Goal: Information Seeking & Learning: Check status

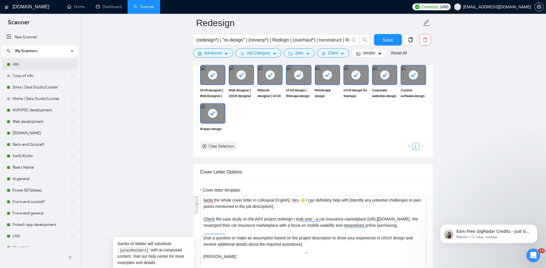
click at [25, 63] on link "n8n" at bounding box center [40, 64] width 54 height 11
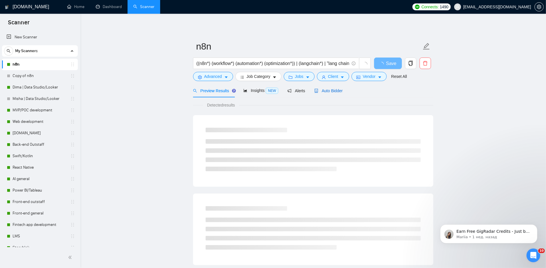
click at [323, 89] on span "Auto Bidder" at bounding box center [328, 90] width 28 height 5
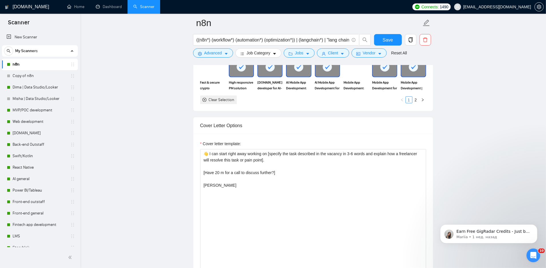
scroll to position [591, 0]
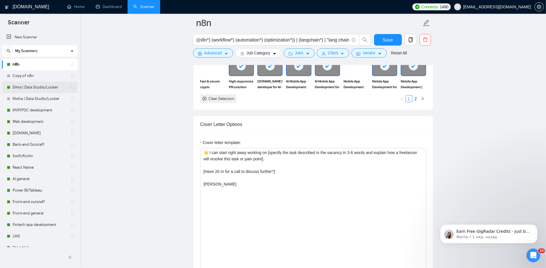
click at [32, 87] on link "Dima | Data Studio/Looker" at bounding box center [40, 86] width 54 height 11
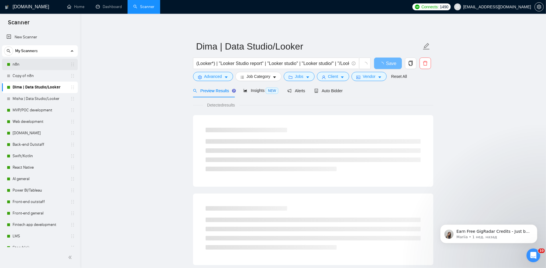
click at [26, 65] on link "n8n" at bounding box center [40, 64] width 54 height 11
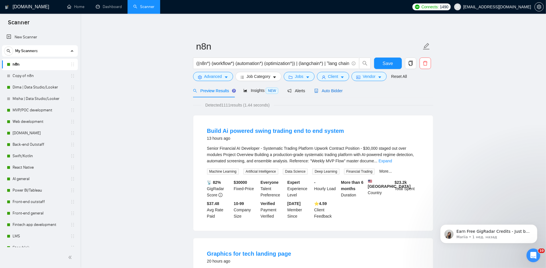
click at [331, 92] on span "Auto Bidder" at bounding box center [328, 90] width 28 height 5
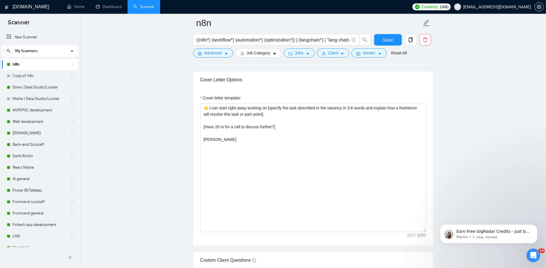
scroll to position [635, 0]
click at [293, 118] on textarea "👋 I can start right away working on [specify the task described in the vacancy …" at bounding box center [313, 168] width 226 height 129
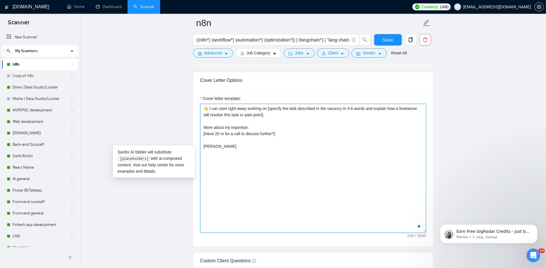
paste textarea "[URL][DOMAIN_NAME]"
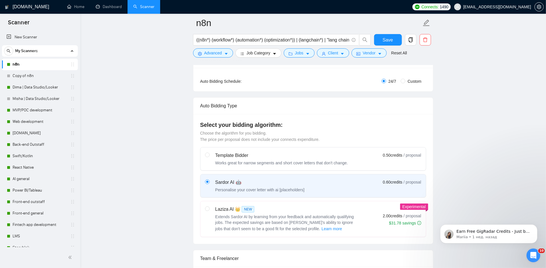
scroll to position [28, 0]
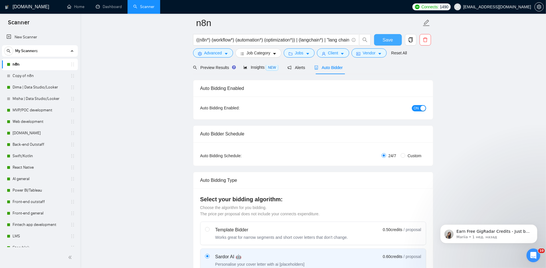
type textarea "👋 I can start right away working on [specify the task described in the vacancy …"
click at [389, 38] on span "Save" at bounding box center [388, 39] width 10 height 7
click at [27, 78] on link "Copy of n8n" at bounding box center [40, 75] width 54 height 11
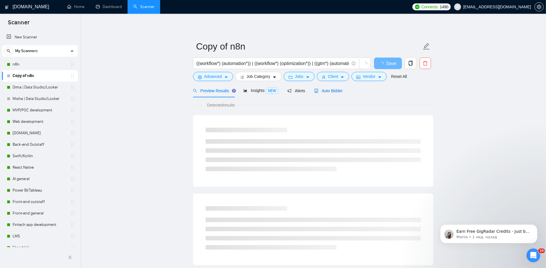
click at [330, 92] on span "Auto Bidder" at bounding box center [328, 90] width 28 height 5
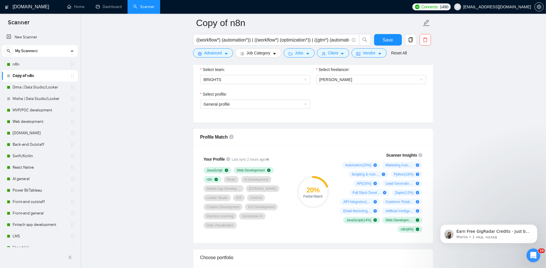
scroll to position [330, 0]
click at [29, 88] on link "Dima | Data Studio/Looker" at bounding box center [40, 86] width 54 height 11
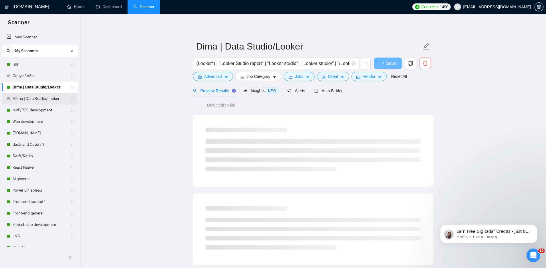
click at [23, 98] on link "Misha | Data Studio/Looker" at bounding box center [40, 98] width 54 height 11
click at [331, 95] on div "Auto Bidder" at bounding box center [328, 90] width 28 height 13
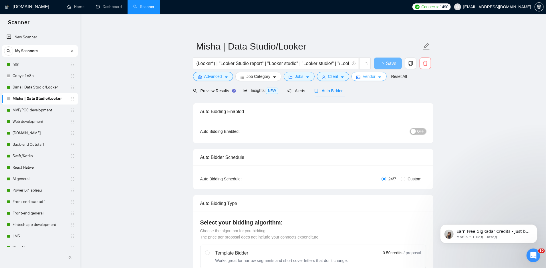
click at [423, 132] on span "OFF" at bounding box center [420, 131] width 7 height 6
click at [385, 65] on span "Save" at bounding box center [388, 63] width 10 height 7
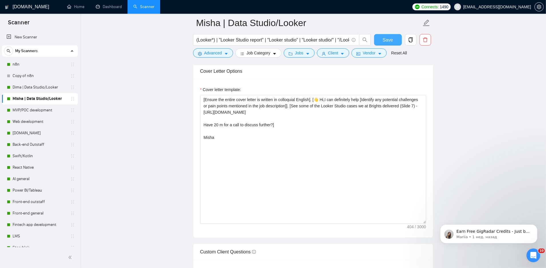
scroll to position [608, 0]
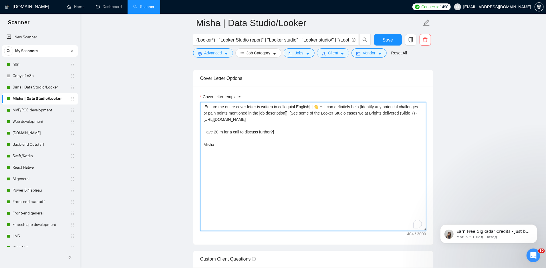
click at [421, 124] on textarea "[Ensure the entire cover letter is written in colloquial English]. [👋 Hi,I can …" at bounding box center [313, 166] width 226 height 129
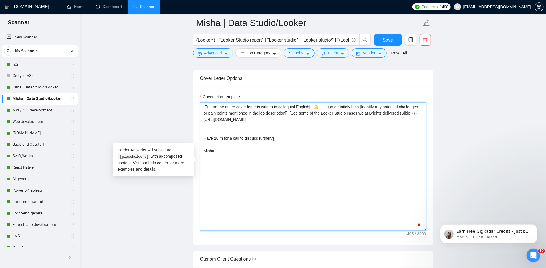
type textarea "[Ensure the entire cover letter is written in colloquial English]. [👋 Hi,I can …"
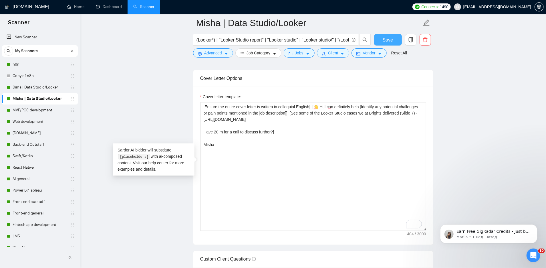
click at [391, 38] on span "Save" at bounding box center [388, 39] width 10 height 7
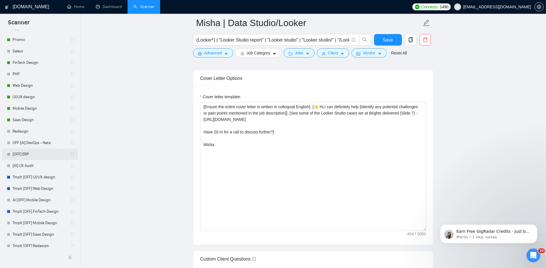
scroll to position [0, 0]
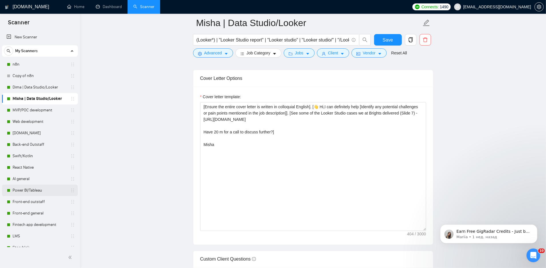
click at [29, 187] on link "Power BI/Tableau" at bounding box center [40, 189] width 54 height 11
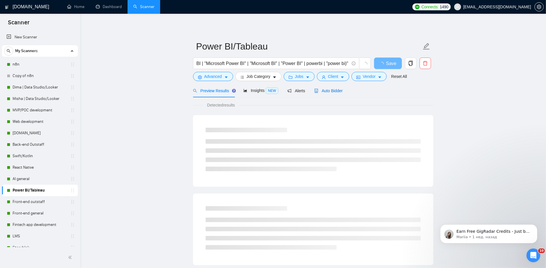
click at [337, 91] on span "Auto Bidder" at bounding box center [328, 90] width 28 height 5
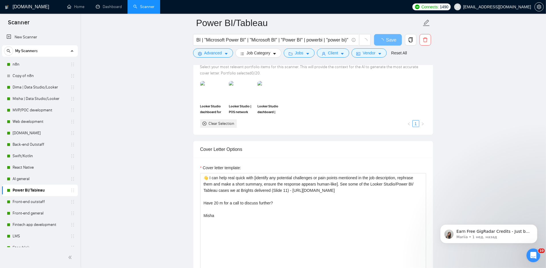
scroll to position [544, 0]
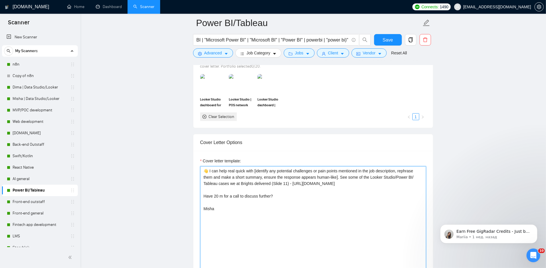
click at [403, 166] on textarea "👋 I can help real quick with [identify any potential challenges or pain points …" at bounding box center [313, 230] width 226 height 129
drag, startPoint x: 216, startPoint y: 172, endPoint x: 257, endPoint y: 172, distance: 41.5
click at [257, 172] on textarea "👋 I can help real quick with [identify any potential challenges or pain points …" at bounding box center [313, 230] width 226 height 129
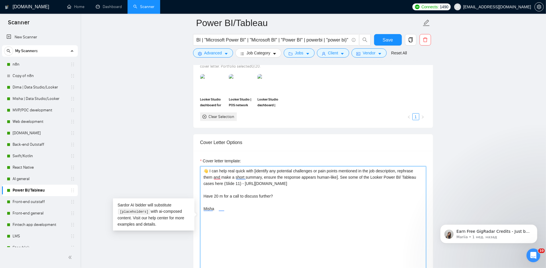
drag, startPoint x: 325, startPoint y: 185, endPoint x: 202, endPoint y: 180, distance: 123.6
click at [202, 180] on textarea "👋 I can help real quick with [identify any potential challenges or pain points …" at bounding box center [313, 230] width 226 height 129
click at [389, 166] on textarea "👋 I can help real quick with [identify any potential challenges or pain points …" at bounding box center [313, 230] width 226 height 129
type textarea "👋 I can help real quick with [identify any potential challenges or pain points …"
click at [387, 42] on span "Save" at bounding box center [388, 39] width 10 height 7
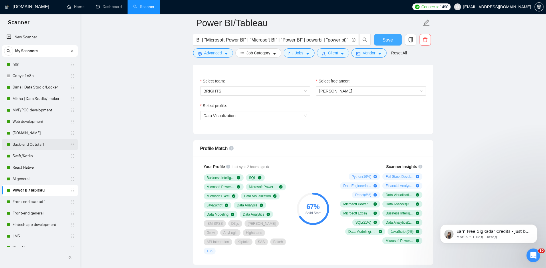
scroll to position [297, 0]
click at [41, 89] on link "Dima | Data Studio/Looker" at bounding box center [40, 86] width 54 height 11
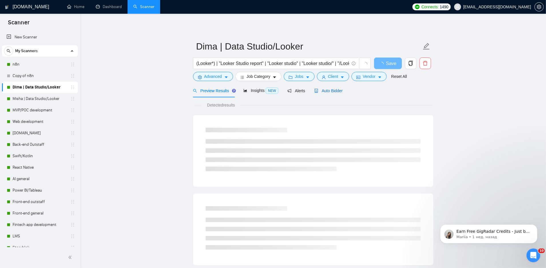
click at [333, 88] on div "Auto Bidder" at bounding box center [328, 90] width 28 height 6
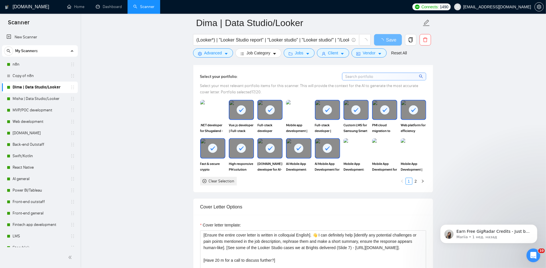
scroll to position [538, 0]
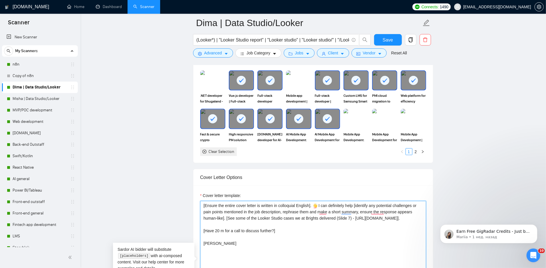
drag, startPoint x: 417, startPoint y: 223, endPoint x: 198, endPoint y: 222, distance: 219.0
click at [198, 222] on div "Cover letter template: [Ensure the entire cover letter is written in colloquial…" at bounding box center [313, 264] width 240 height 158
paste textarea "[URL][DOMAIN_NAME]"
click at [372, 215] on textarea "[Ensure the entire cover letter is written in colloquial English]. 👋 I can defi…" at bounding box center [313, 265] width 226 height 129
drag, startPoint x: 315, startPoint y: 216, endPoint x: 357, endPoint y: 216, distance: 41.2
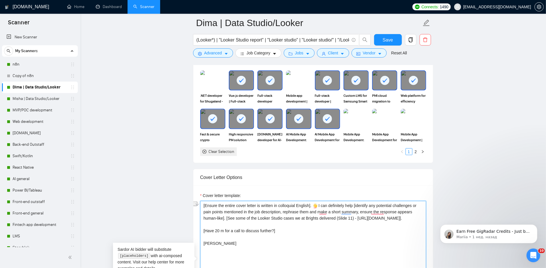
click at [357, 216] on textarea "[Ensure the entire cover letter is written in colloquial English]. 👋 I can defi…" at bounding box center [313, 265] width 226 height 129
click at [341, 216] on textarea "[Ensure the entire cover letter is written in colloquial English]. 👋 I can defi…" at bounding box center [313, 265] width 226 height 129
type textarea "[Ensure the entire cover letter is written in colloquial English]. 👋 I can defi…"
click at [389, 40] on span "Save" at bounding box center [388, 39] width 10 height 7
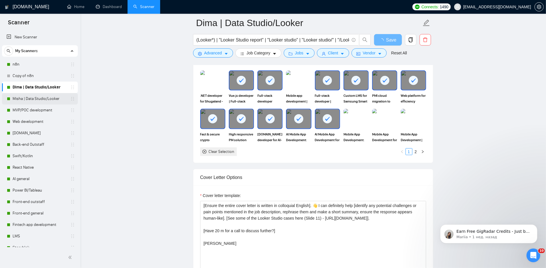
click at [42, 99] on link "Misha | Data Studio/Looker" at bounding box center [40, 98] width 54 height 11
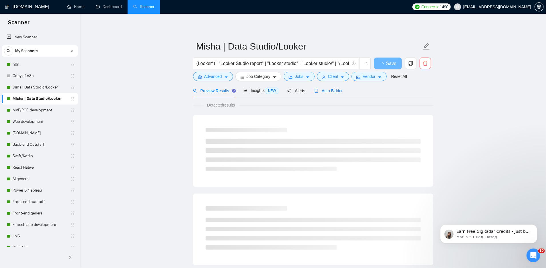
click at [339, 87] on div "Auto Bidder" at bounding box center [328, 90] width 28 height 6
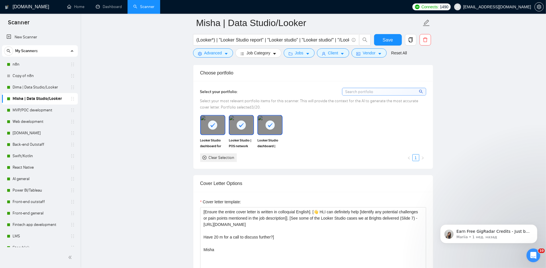
scroll to position [504, 0]
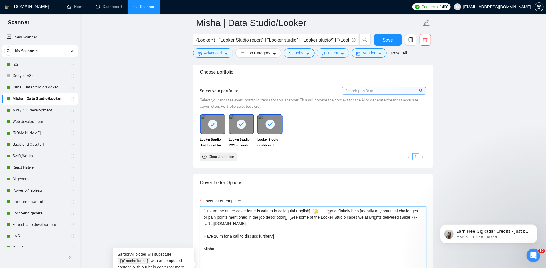
drag, startPoint x: 417, startPoint y: 229, endPoint x: 202, endPoint y: 227, distance: 215.0
click at [202, 227] on textarea "[Ensure the entire cover letter is written in colloquial English]. [👋 Hi,I can …" at bounding box center [313, 270] width 226 height 129
paste textarea "[URL][DOMAIN_NAME]"
click at [235, 220] on textarea "[Ensure the entire cover letter is written in colloquial English]. [👋 Hi,I can …" at bounding box center [313, 270] width 226 height 129
drag, startPoint x: 387, startPoint y: 214, endPoint x: 221, endPoint y: 222, distance: 166.0
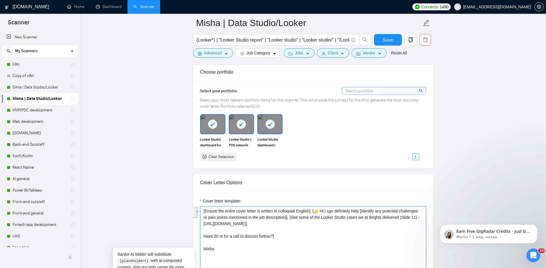
click at [221, 222] on textarea "[Ensure the entire cover letter is written in colloquial English]. [👋 Hi,I can …" at bounding box center [313, 270] width 226 height 129
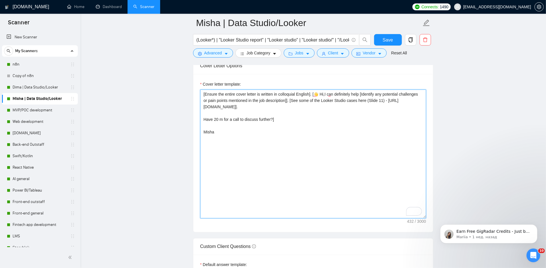
scroll to position [637, 0]
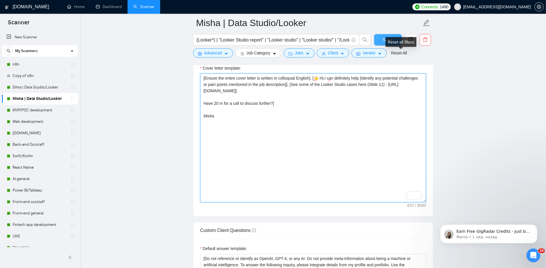
type textarea "[Ensure the entire cover letter is written in colloquial English]. [👋 Hi,I can …"
click at [386, 38] on span "Save" at bounding box center [388, 39] width 10 height 7
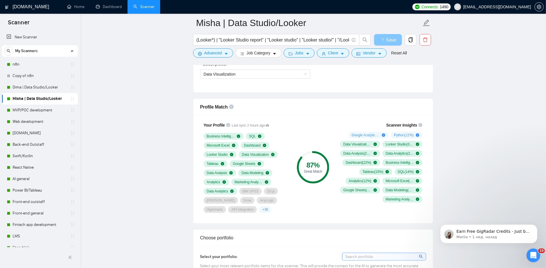
scroll to position [329, 0]
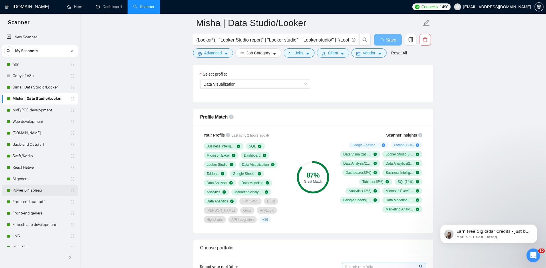
click at [40, 188] on link "Power BI/Tableau" at bounding box center [40, 189] width 54 height 11
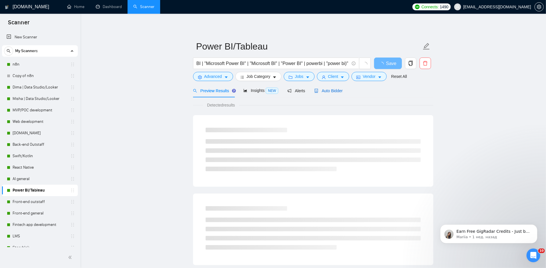
click at [333, 91] on span "Auto Bidder" at bounding box center [328, 90] width 28 height 5
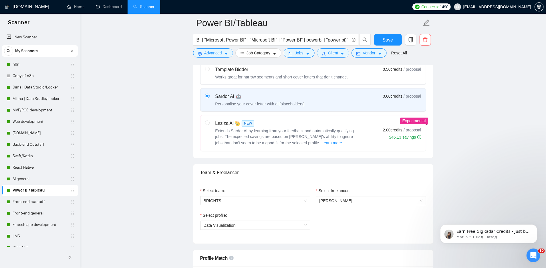
scroll to position [118, 0]
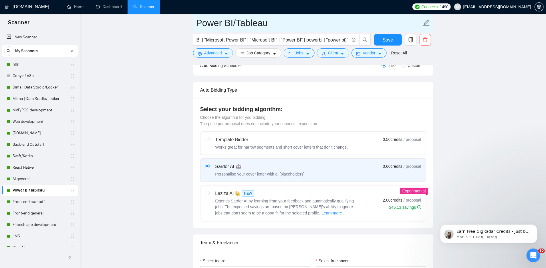
click at [270, 25] on input "Power BI/Tableau" at bounding box center [308, 23] width 225 height 14
type input "Power BI/Tableau Misha"
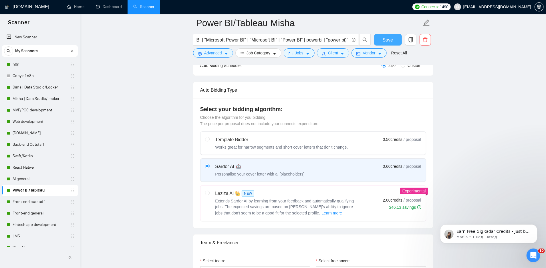
drag, startPoint x: 385, startPoint y: 39, endPoint x: 263, endPoint y: 73, distance: 126.1
click at [385, 39] on span "Save" at bounding box center [388, 39] width 10 height 7
click at [112, 6] on link "Dashboard" at bounding box center [109, 6] width 26 height 5
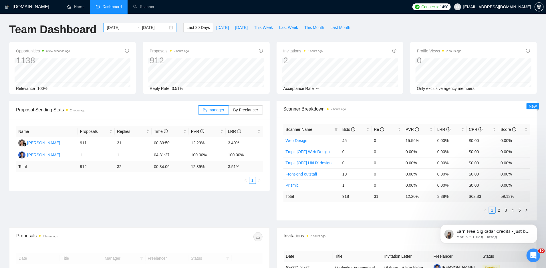
click at [117, 27] on input "[DATE]" at bounding box center [120, 27] width 26 height 6
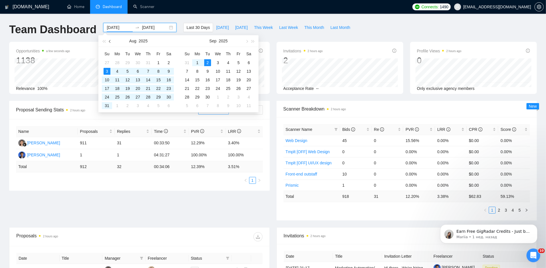
click at [111, 40] on span "button" at bounding box center [110, 41] width 3 height 3
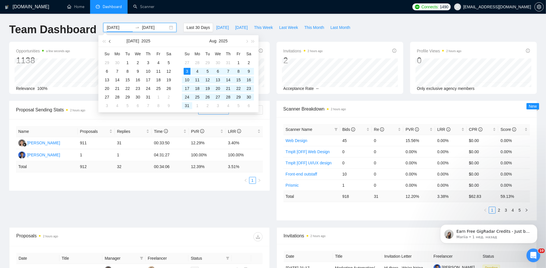
click at [111, 40] on span "button" at bounding box center [110, 41] width 3 height 3
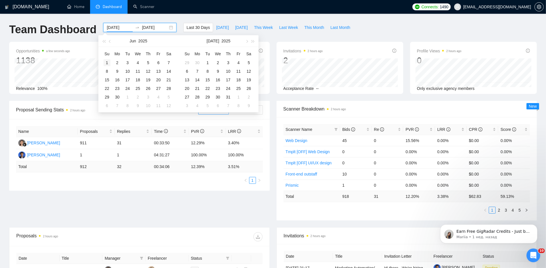
type input "[DATE]"
click at [106, 62] on div "1" at bounding box center [107, 62] width 7 height 7
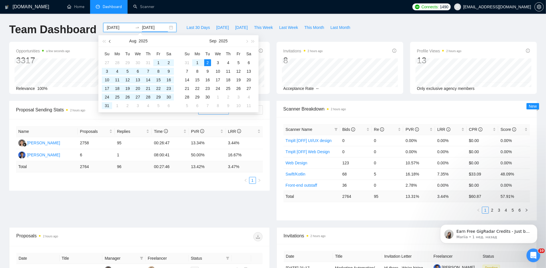
click at [108, 43] on button "button" at bounding box center [110, 40] width 6 height 11
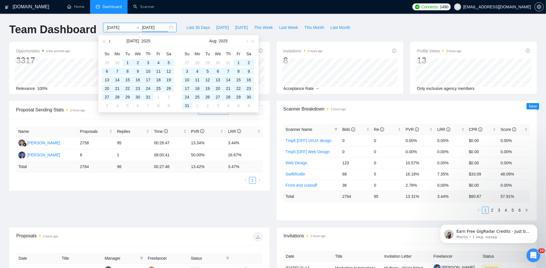
click at [109, 42] on button "button" at bounding box center [110, 40] width 6 height 11
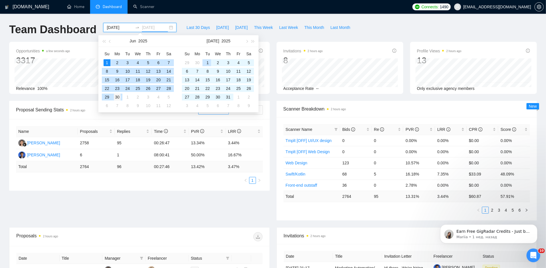
type input "[DATE]"
click at [118, 97] on div "30" at bounding box center [117, 96] width 7 height 7
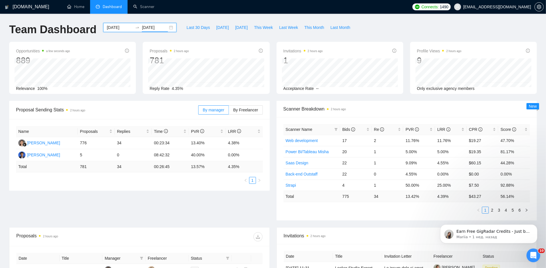
click at [145, 200] on div "Proposal Sending Stats 2 hours ago By manager By Freelancer Name Proposals Repl…" at bounding box center [273, 164] width 534 height 126
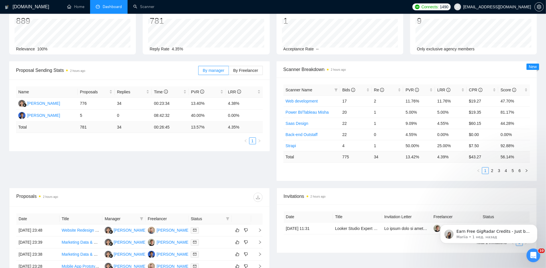
scroll to position [23, 0]
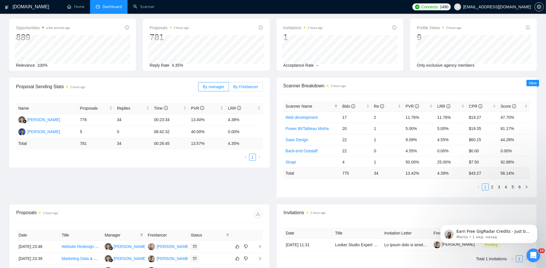
click at [233, 86] on span "By Freelancer" at bounding box center [245, 86] width 25 height 5
click at [229, 88] on input "By Freelancer" at bounding box center [229, 88] width 0 height 0
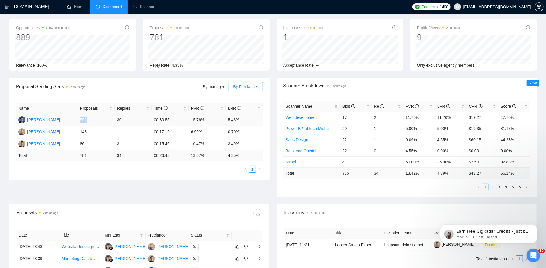
drag, startPoint x: 79, startPoint y: 120, endPoint x: 98, endPoint y: 120, distance: 19.7
click at [99, 120] on td "552" at bounding box center [96, 120] width 37 height 12
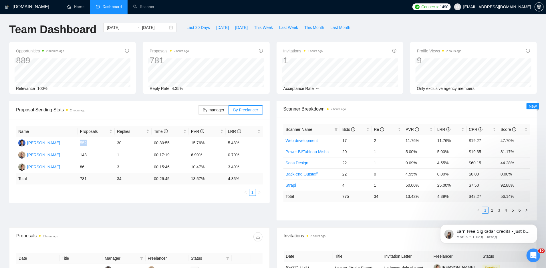
scroll to position [9, 0]
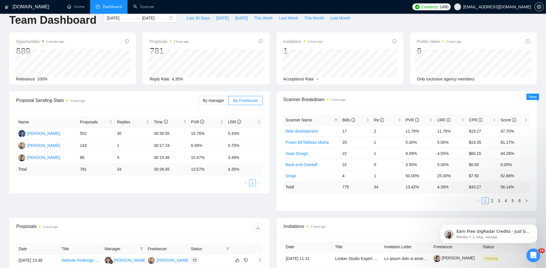
click at [191, 190] on div "Name Proposals Replies Time PVR LRR [PERSON_NAME] 552 30 00:30:55 15.76% 5.43% …" at bounding box center [139, 151] width 260 height 83
drag, startPoint x: 190, startPoint y: 134, endPoint x: 212, endPoint y: 134, distance: 21.2
click at [212, 134] on td "15.76%" at bounding box center [207, 134] width 37 height 12
copy td "15.76%"
drag, startPoint x: 225, startPoint y: 132, endPoint x: 254, endPoint y: 131, distance: 29.5
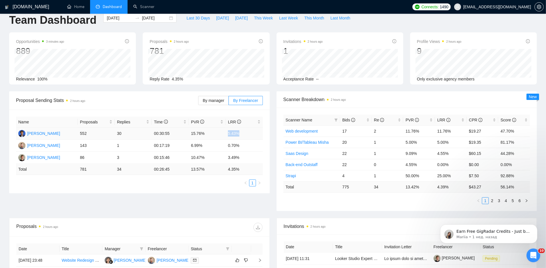
click at [255, 132] on tr "[PERSON_NAME] 552 30 00:30:55 15.76% 5.43%" at bounding box center [139, 134] width 247 height 12
copy tr "5.43%"
drag, startPoint x: 80, startPoint y: 145, endPoint x: 93, endPoint y: 145, distance: 13.7
click at [93, 145] on td "143" at bounding box center [96, 146] width 37 height 12
copy td "143"
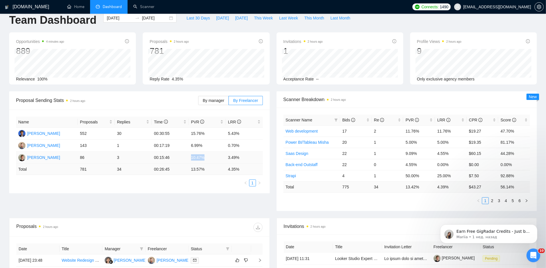
drag, startPoint x: 191, startPoint y: 156, endPoint x: 207, endPoint y: 156, distance: 16.0
click at [208, 157] on td "10.47%" at bounding box center [207, 158] width 37 height 12
copy td "10.47%"
drag, startPoint x: 228, startPoint y: 159, endPoint x: 252, endPoint y: 158, distance: 24.3
click at [253, 158] on td "3.49%" at bounding box center [244, 158] width 37 height 12
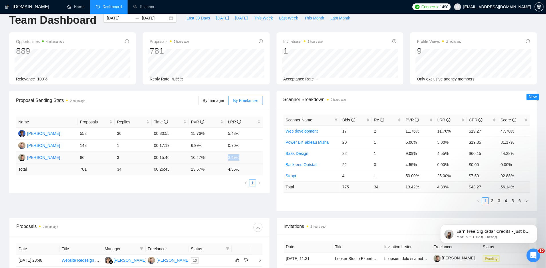
copy td "3.49%"
drag, startPoint x: 191, startPoint y: 146, endPoint x: 211, endPoint y: 145, distance: 20.0
click at [212, 145] on td "6.99%" at bounding box center [207, 146] width 37 height 12
copy td "6.99%"
drag, startPoint x: 227, startPoint y: 145, endPoint x: 254, endPoint y: 144, distance: 26.3
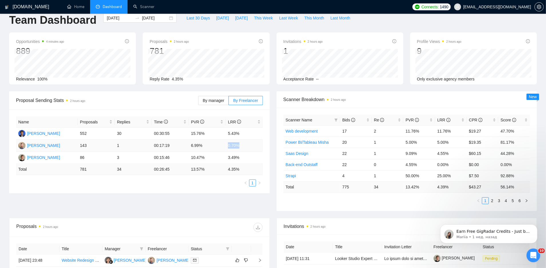
click at [254, 145] on td "0.70%" at bounding box center [244, 146] width 37 height 12
copy td "0.70%"
drag, startPoint x: 244, startPoint y: 170, endPoint x: 225, endPoint y: 169, distance: 19.2
click at [225, 169] on tr "Total 781 34 00:26:45 13.57 % 4.35 %" at bounding box center [139, 169] width 247 height 11
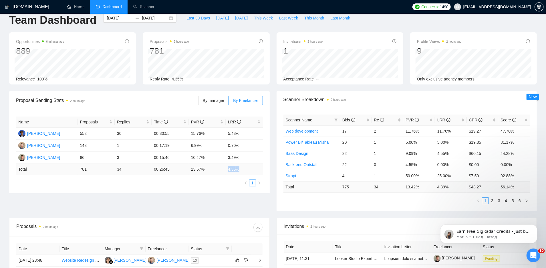
copy tr "4.35 %"
drag, startPoint x: 243, startPoint y: 156, endPoint x: 228, endPoint y: 155, distance: 15.2
click at [228, 156] on td "3.49%" at bounding box center [244, 158] width 37 height 12
copy td "3.49%"
drag, startPoint x: 189, startPoint y: 157, endPoint x: 212, endPoint y: 157, distance: 23.4
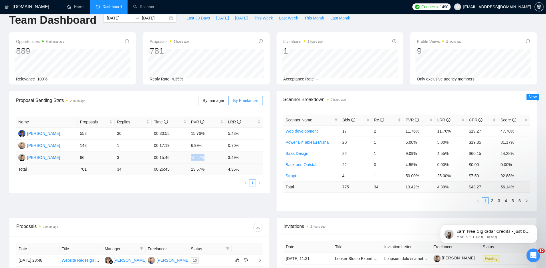
click at [213, 157] on td "10.47%" at bounding box center [207, 158] width 37 height 12
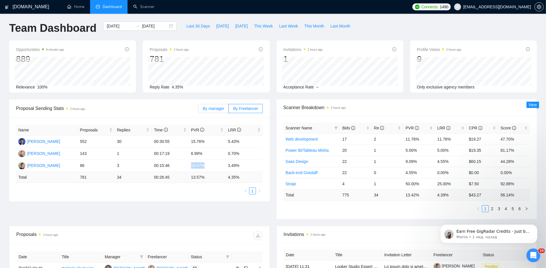
scroll to position [0, 0]
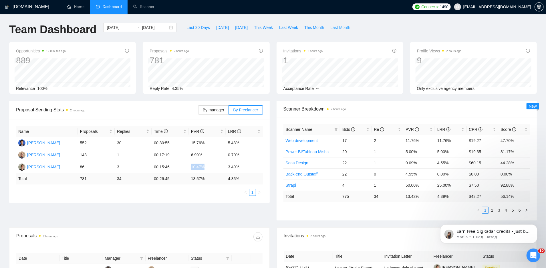
click at [338, 27] on span "Last Month" at bounding box center [340, 27] width 20 height 6
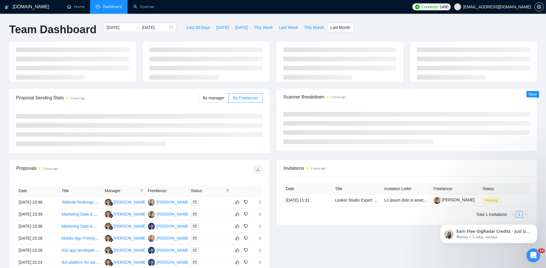
type input "[DATE]"
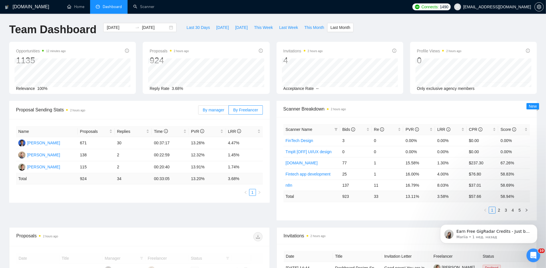
click at [212, 109] on span "By manager" at bounding box center [213, 110] width 21 height 5
click at [198, 111] on input "By manager" at bounding box center [198, 111] width 0 height 0
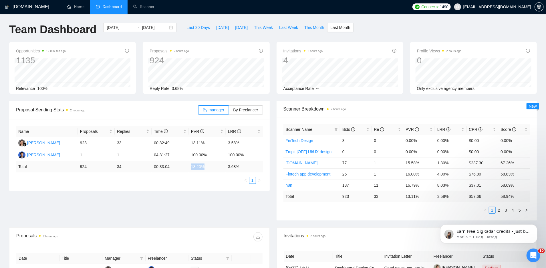
drag, startPoint x: 190, startPoint y: 166, endPoint x: 206, endPoint y: 164, distance: 16.7
click at [207, 166] on td "13.20 %" at bounding box center [207, 166] width 37 height 11
click at [135, 197] on div "Proposal Sending Stats 2 hours ago By manager By Freelancer Name Proposals Repl…" at bounding box center [273, 164] width 534 height 126
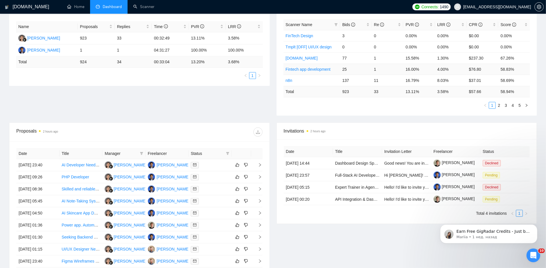
scroll to position [130, 0]
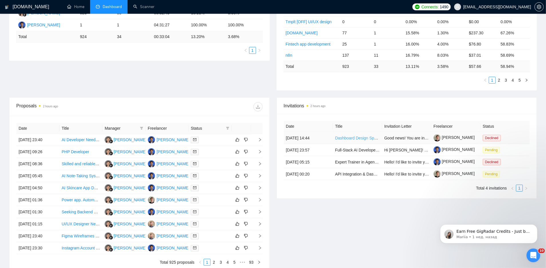
click at [340, 138] on link "Dashboard Design Specialist Needed for Replit Projects" at bounding box center [384, 138] width 99 height 5
